Goal: Check status: Check status

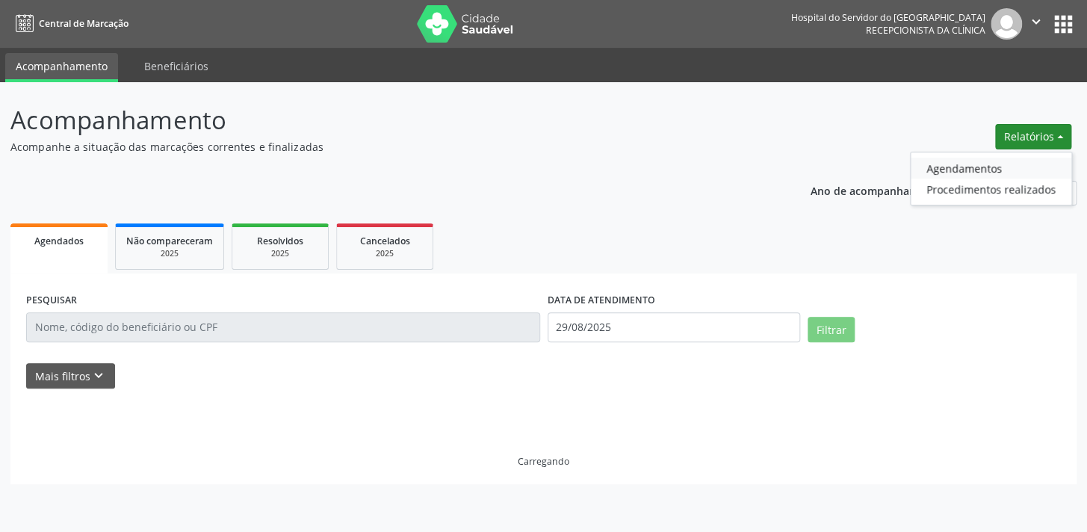
click at [1020, 173] on link "Agendamentos" at bounding box center [991, 168] width 161 height 21
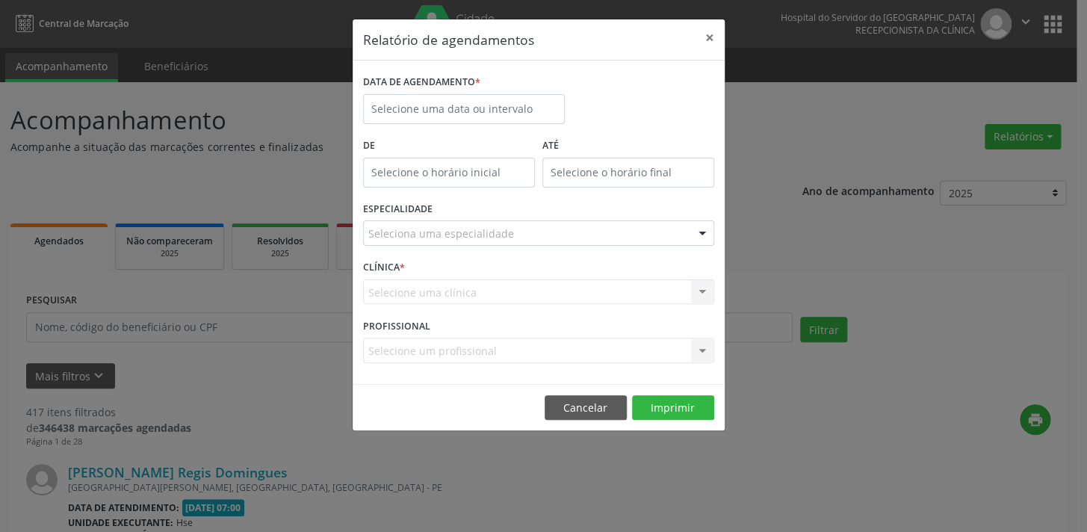
click at [486, 123] on div "DATA DE AGENDAMENTO *" at bounding box center [463, 103] width 209 height 64
click at [494, 139] on label "De" at bounding box center [449, 146] width 172 height 23
click at [504, 94] on input "text" at bounding box center [464, 109] width 202 height 30
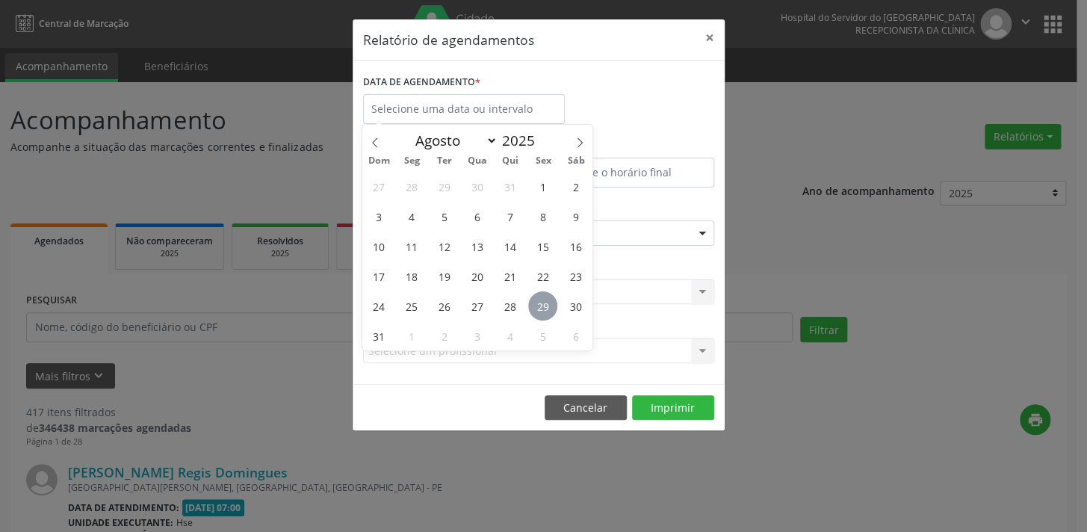
click at [532, 312] on span "29" at bounding box center [542, 305] width 29 height 29
type input "29/08/2025"
click at [532, 312] on span "29" at bounding box center [542, 305] width 29 height 29
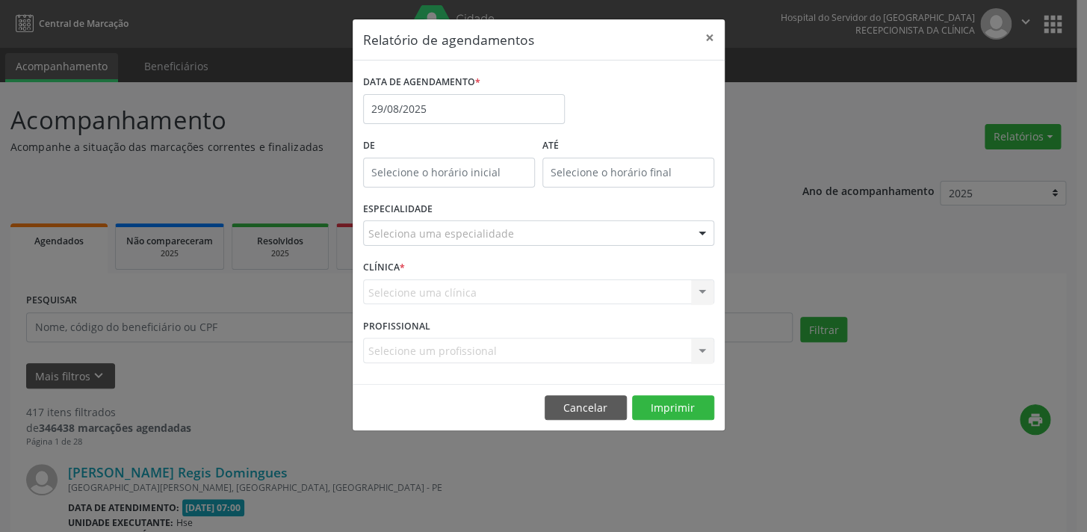
click at [542, 239] on div "Seleciona uma especialidade" at bounding box center [538, 232] width 351 height 25
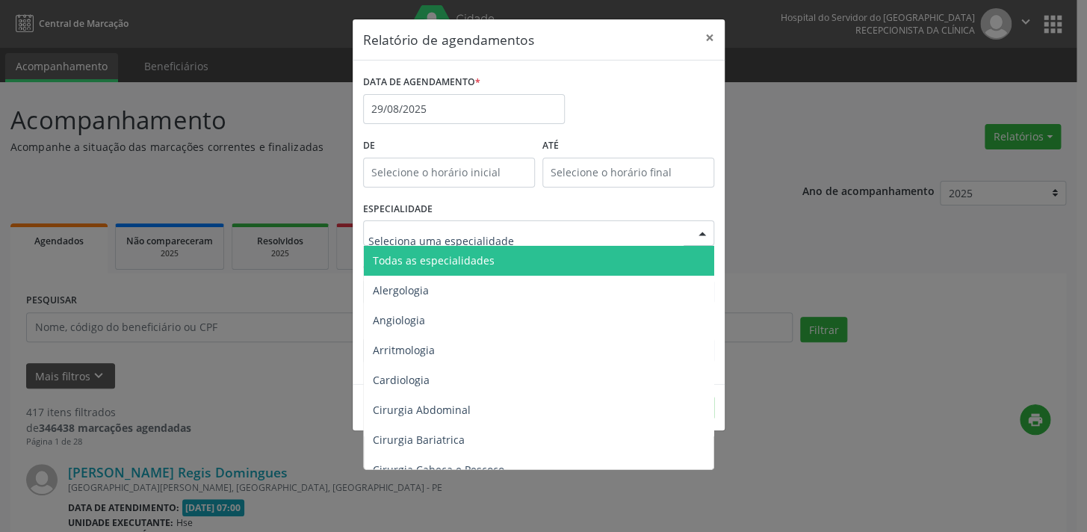
click at [523, 253] on span "Todas as especialidades" at bounding box center [540, 261] width 352 height 30
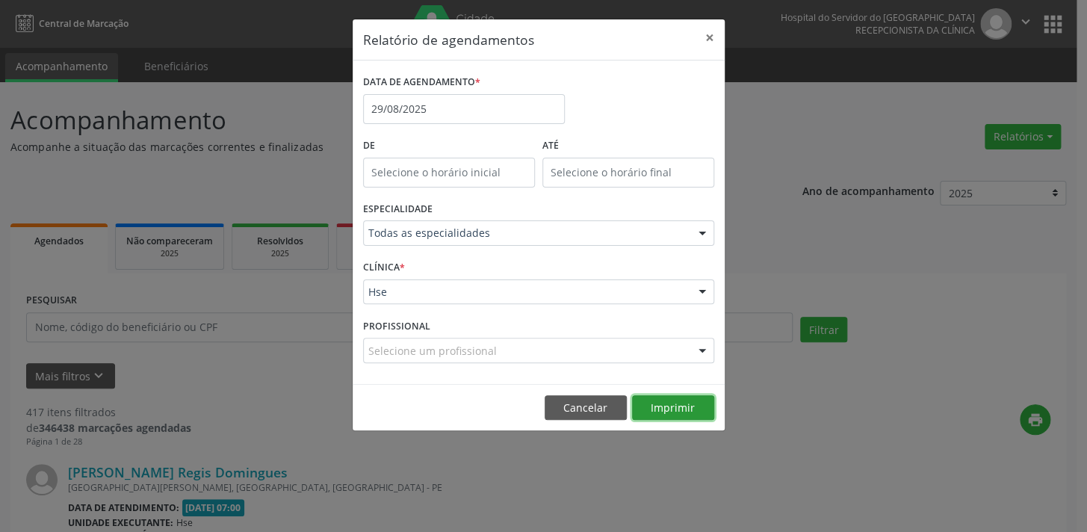
click at [667, 404] on button "Imprimir" at bounding box center [673, 407] width 82 height 25
click at [523, 224] on div "Todas as especialidades" at bounding box center [538, 232] width 351 height 25
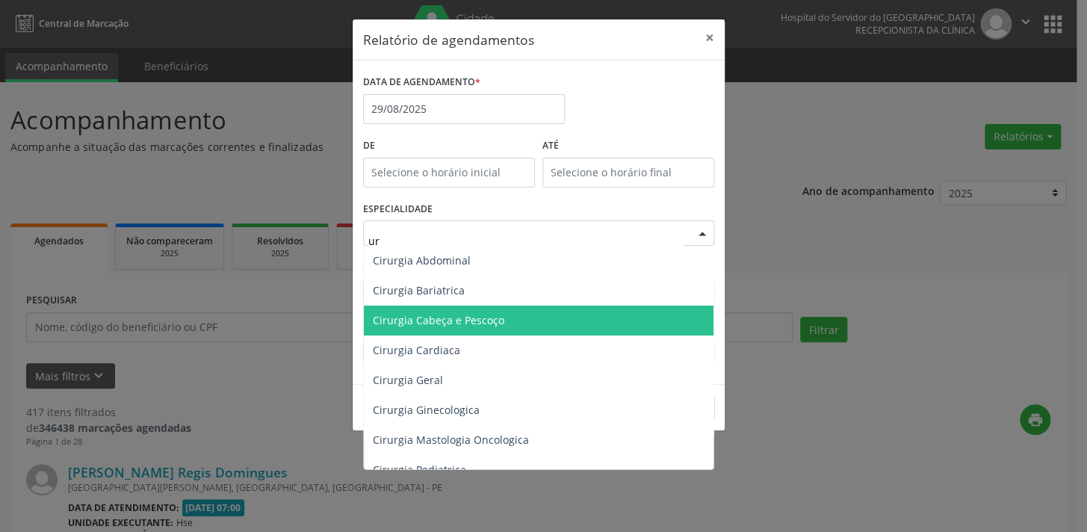
type input "uro"
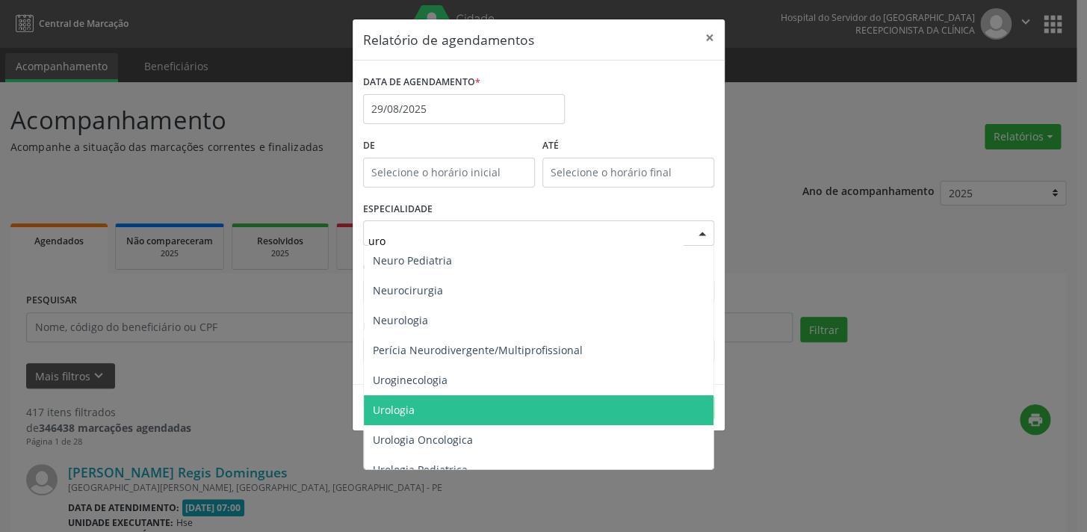
click at [482, 412] on span "Urologia" at bounding box center [539, 410] width 350 height 30
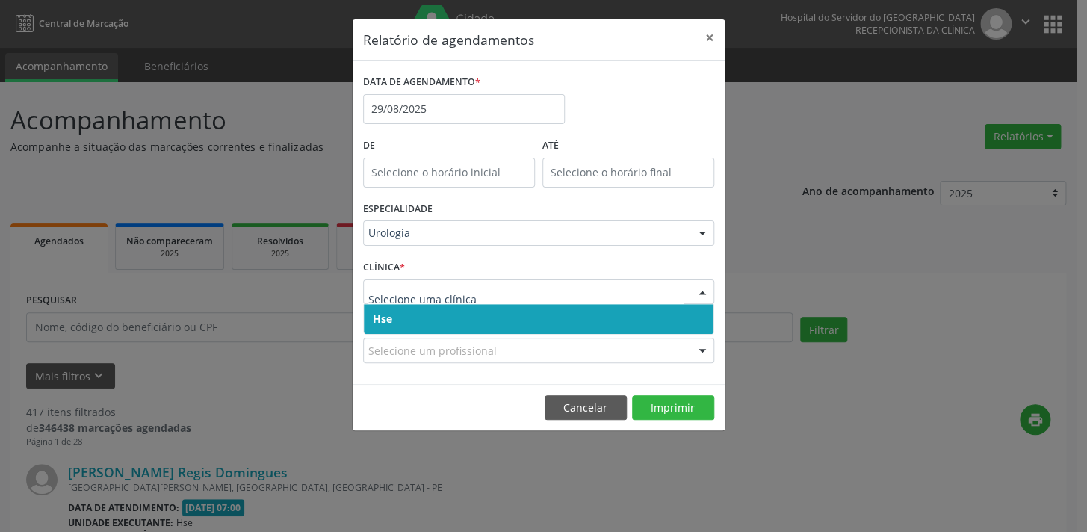
click at [384, 299] on div at bounding box center [538, 291] width 351 height 25
click at [404, 312] on span "Hse" at bounding box center [539, 319] width 350 height 30
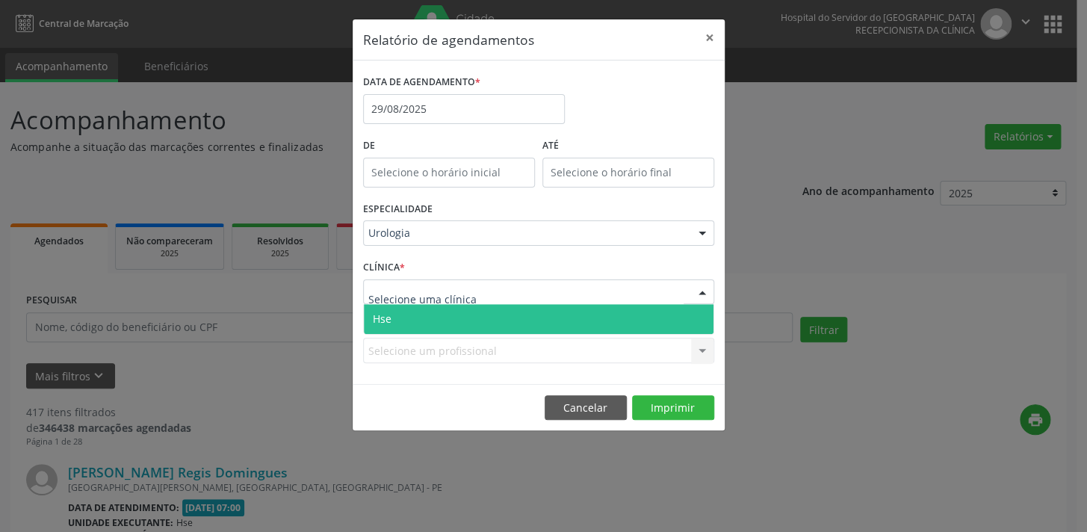
click at [418, 312] on span "Hse" at bounding box center [539, 319] width 350 height 30
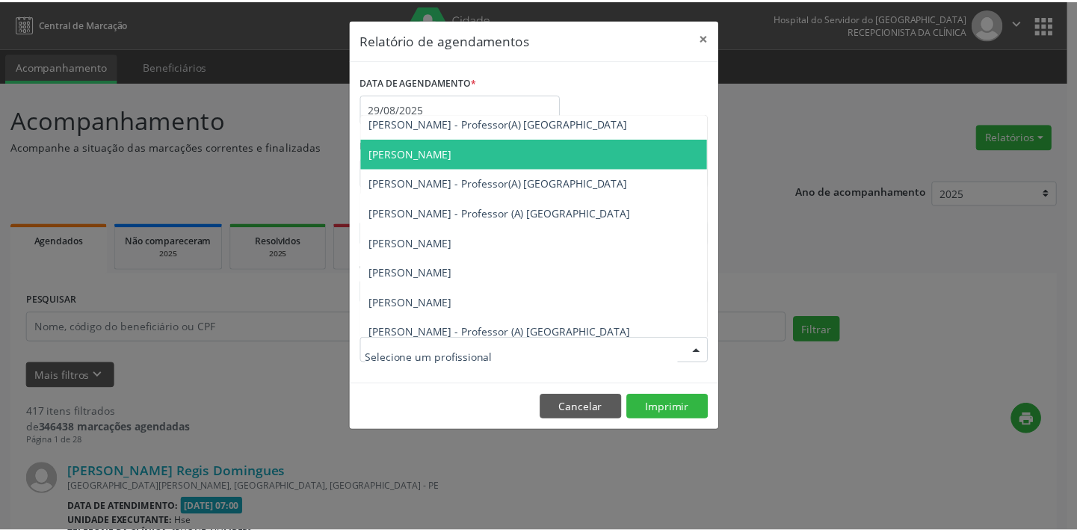
scroll to position [314, 0]
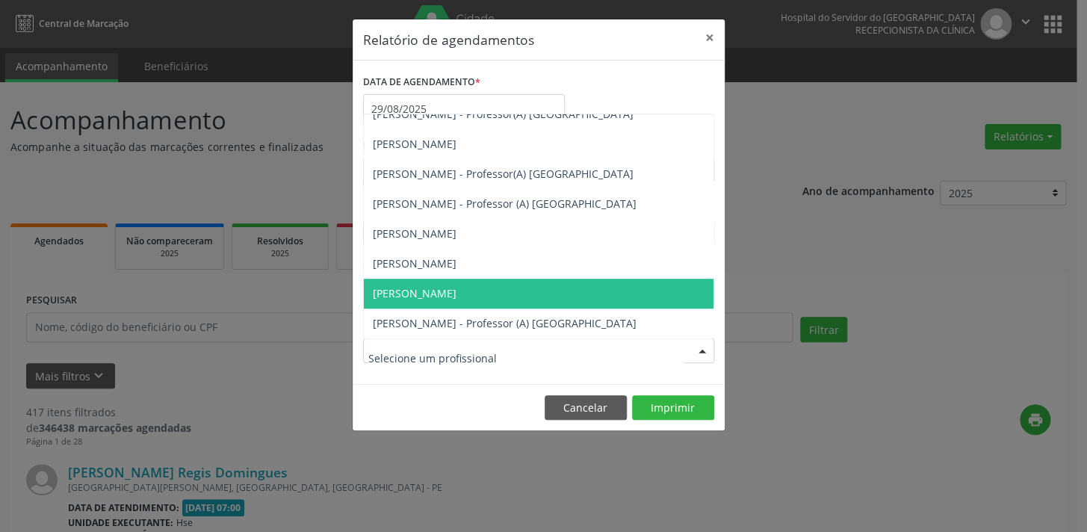
click at [504, 282] on span "[PERSON_NAME]" at bounding box center [539, 294] width 350 height 30
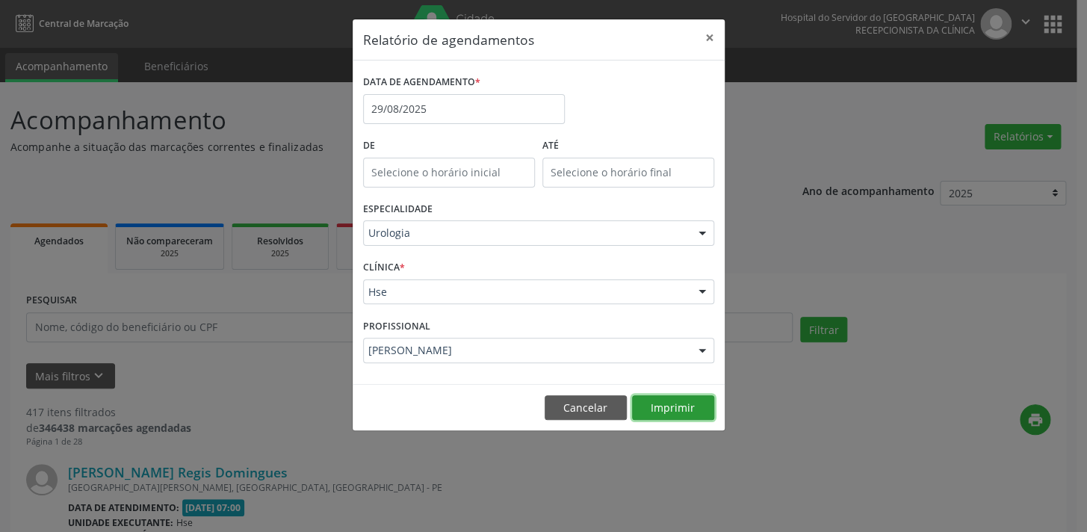
click at [672, 411] on button "Imprimir" at bounding box center [673, 407] width 82 height 25
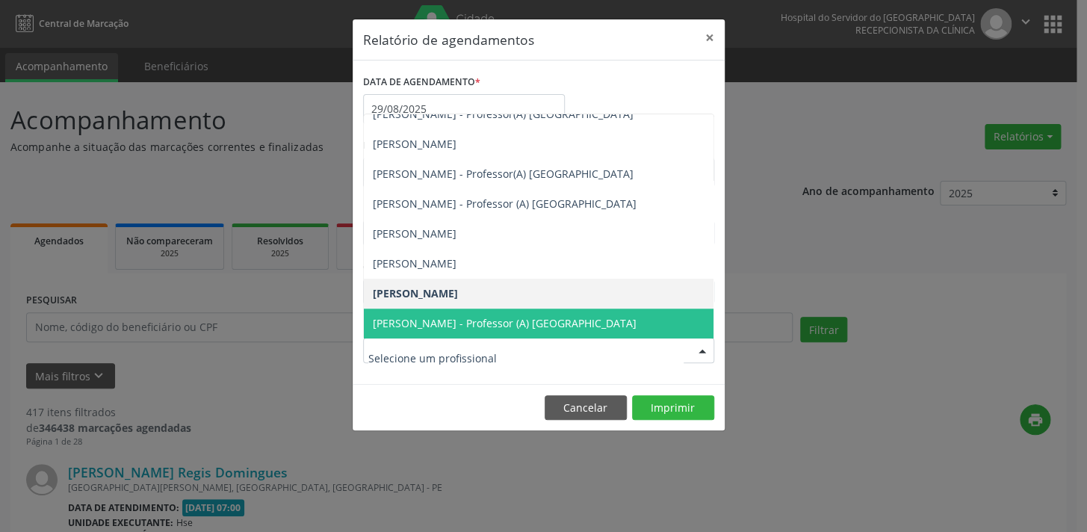
click at [512, 312] on span "[PERSON_NAME] - Professor (A) [GEOGRAPHIC_DATA]" at bounding box center [539, 324] width 350 height 30
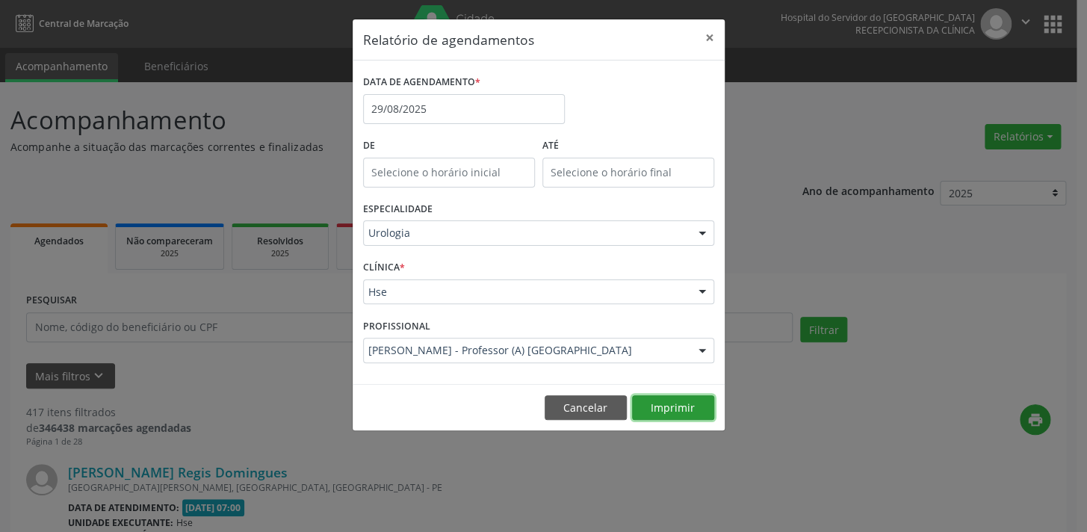
click at [664, 409] on button "Imprimir" at bounding box center [673, 407] width 82 height 25
click at [714, 33] on button "×" at bounding box center [710, 37] width 30 height 37
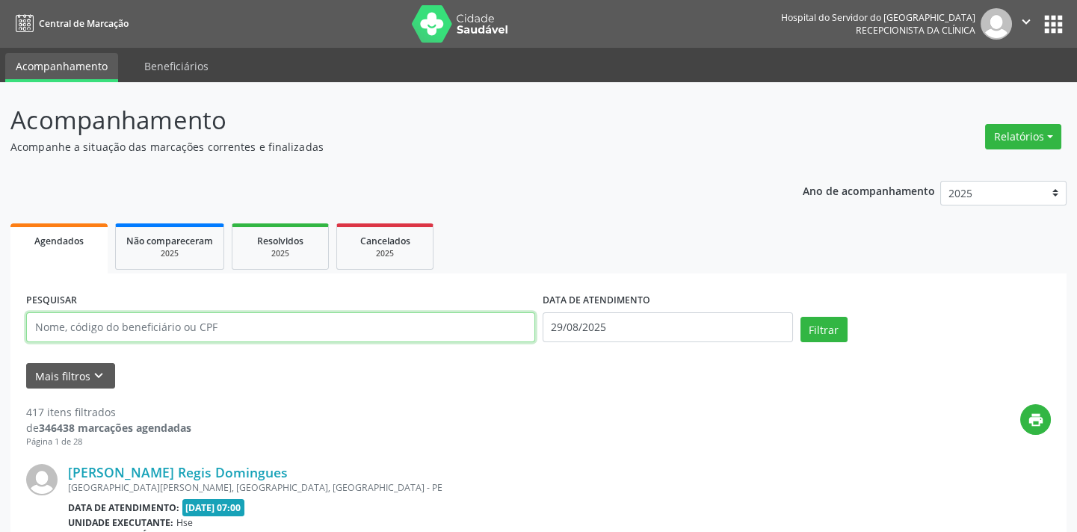
click at [142, 318] on input "text" at bounding box center [280, 327] width 509 height 30
type input "jeneffer [PERSON_NAME]"
click at [800, 317] on button "Filtrar" at bounding box center [823, 329] width 47 height 25
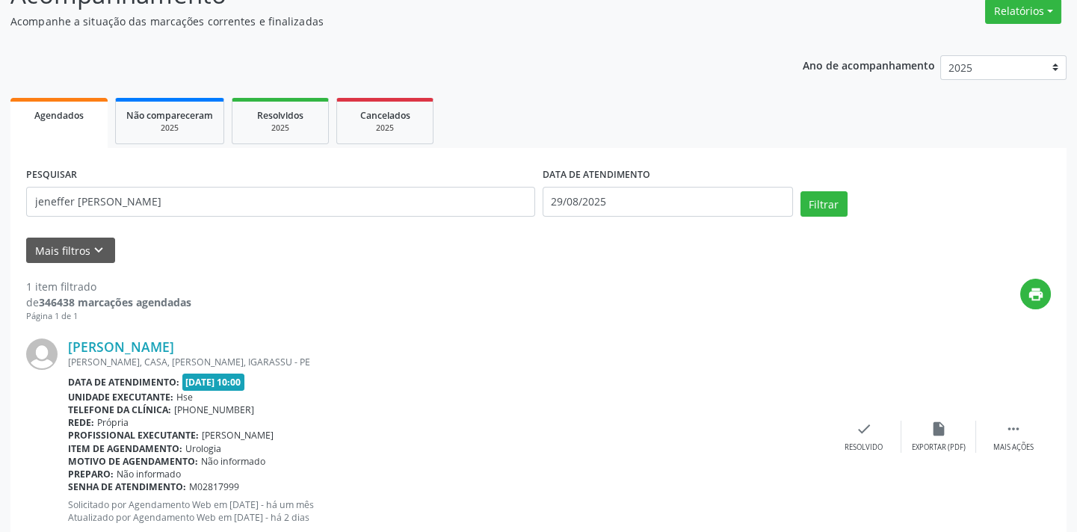
scroll to position [102, 0]
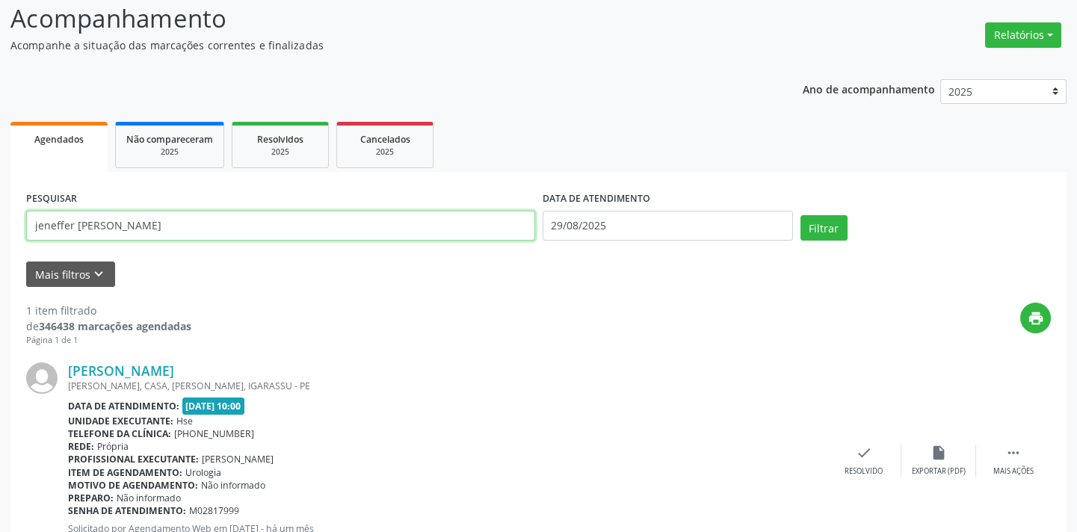
drag, startPoint x: 173, startPoint y: 224, endPoint x: 0, endPoint y: 297, distance: 187.9
click at [0, 297] on div "Acompanhamento Acompanhe a situação das marcações correntes e finalizadas Relat…" at bounding box center [538, 291] width 1077 height 620
click at [800, 215] on button "Filtrar" at bounding box center [823, 227] width 47 height 25
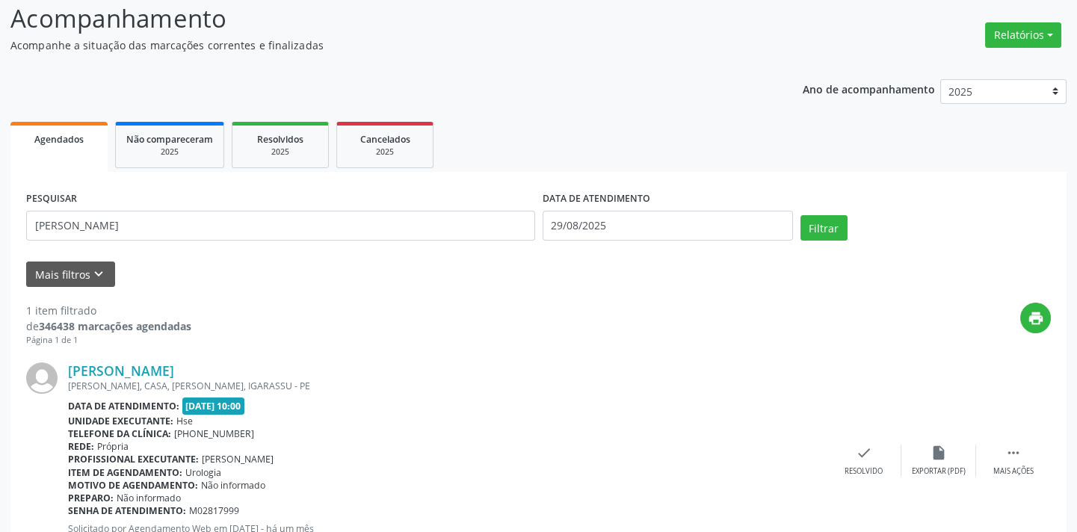
scroll to position [0, 0]
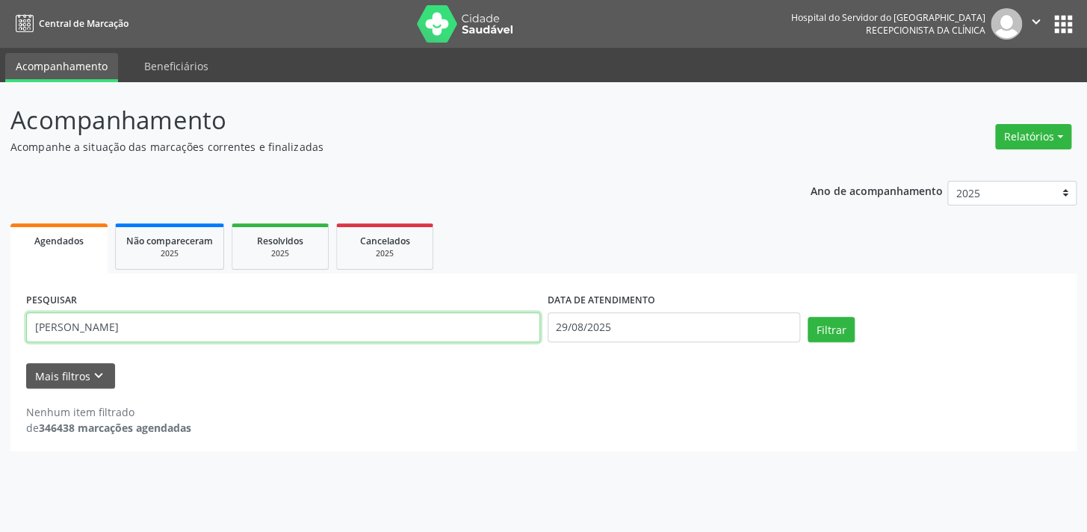
click at [189, 335] on input "[PERSON_NAME]" at bounding box center [283, 327] width 514 height 30
click at [808, 317] on button "Filtrar" at bounding box center [831, 329] width 47 height 25
click at [206, 323] on input "[PERSON_NAME]" at bounding box center [283, 327] width 514 height 30
type input "[PERSON_NAME]"
click at [808, 317] on button "Filtrar" at bounding box center [831, 329] width 47 height 25
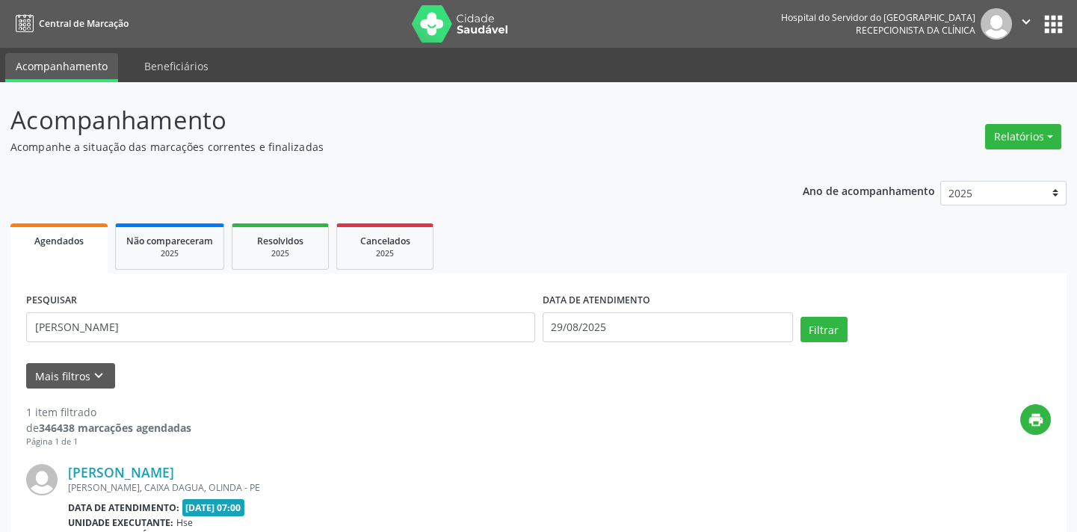
scroll to position [170, 0]
